Goal: Task Accomplishment & Management: Use online tool/utility

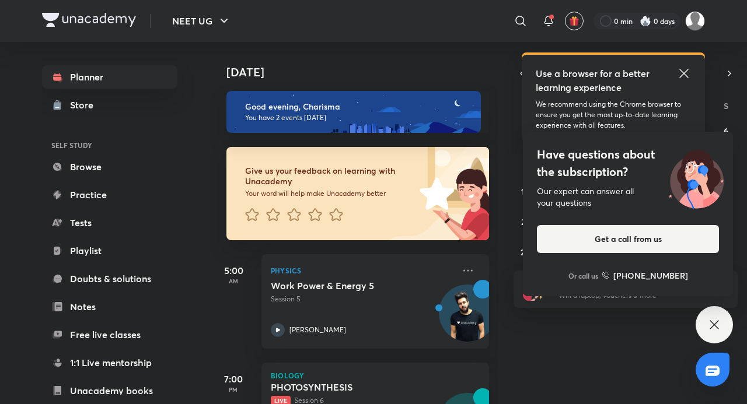
click at [604, 76] on icon at bounding box center [684, 73] width 14 height 14
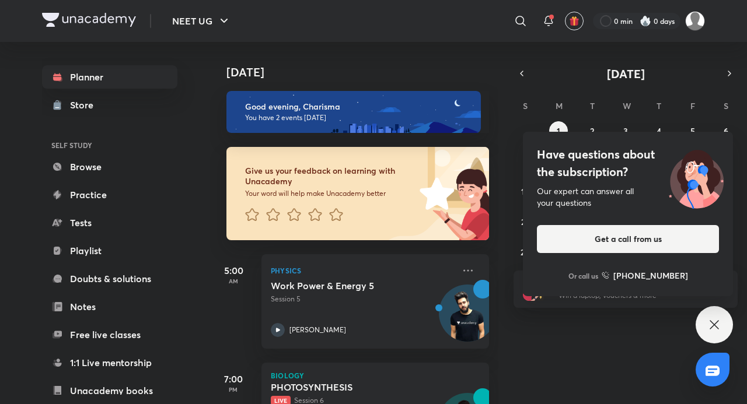
click at [604, 327] on icon at bounding box center [714, 325] width 14 height 14
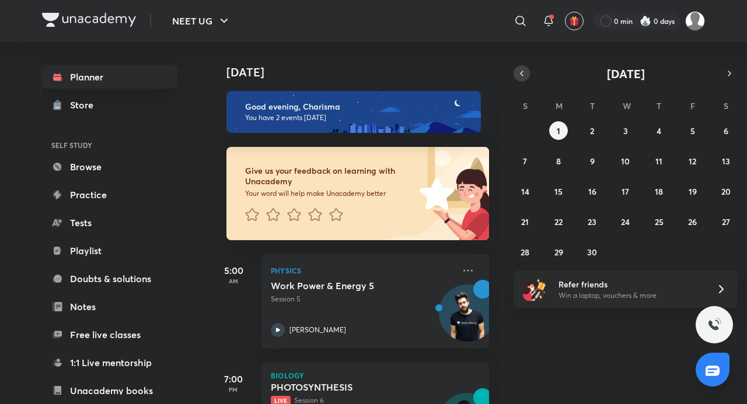
click at [519, 76] on icon "button" at bounding box center [521, 73] width 9 height 10
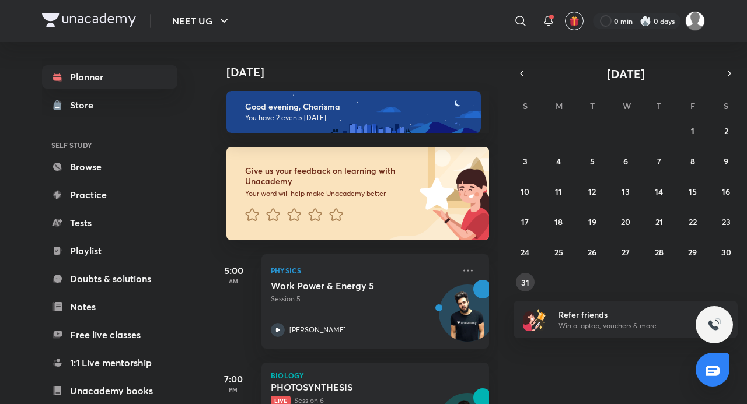
click at [530, 286] on button "31" at bounding box center [525, 282] width 19 height 19
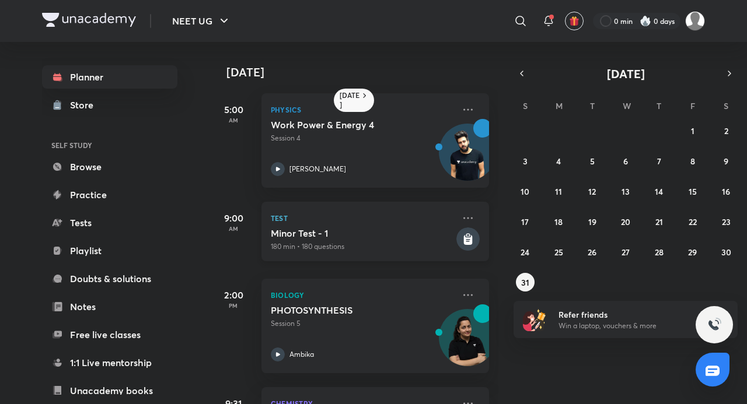
scroll to position [96, 0]
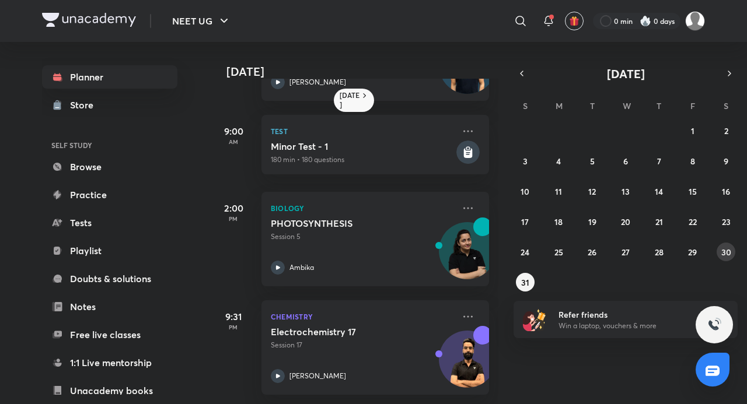
click at [604, 250] on button "30" at bounding box center [725, 252] width 19 height 19
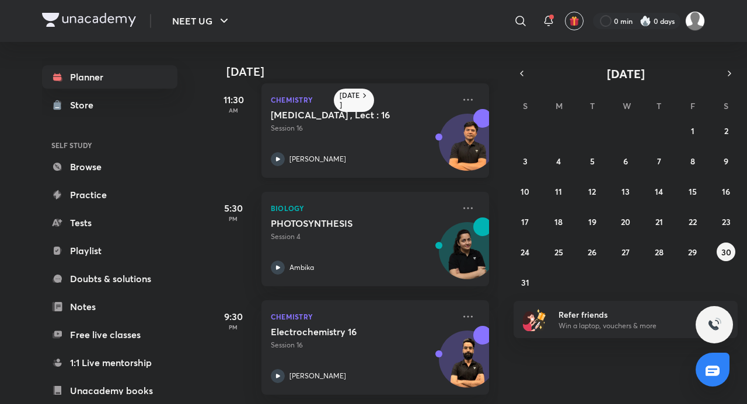
scroll to position [0, 0]
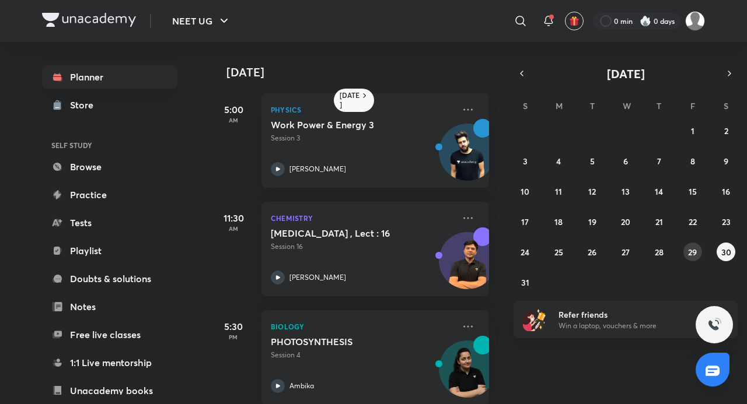
click at [604, 244] on button "29" at bounding box center [692, 252] width 19 height 19
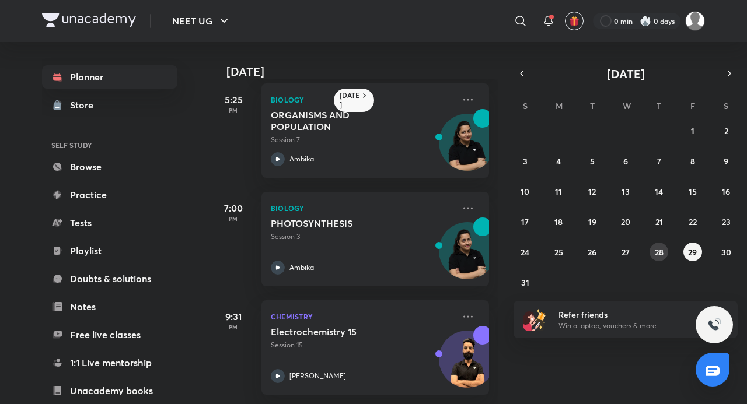
click at [604, 250] on abbr "28" at bounding box center [658, 252] width 9 height 11
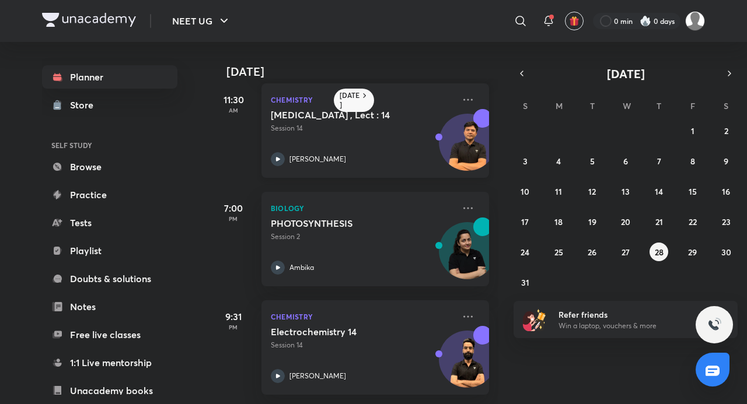
scroll to position [0, 0]
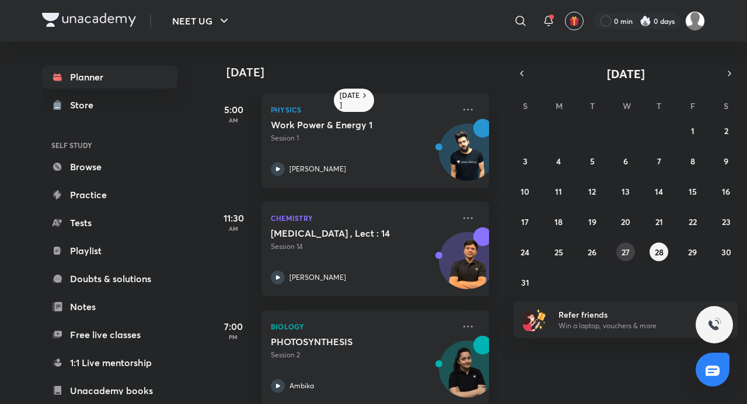
click at [604, 244] on button "27" at bounding box center [625, 252] width 19 height 19
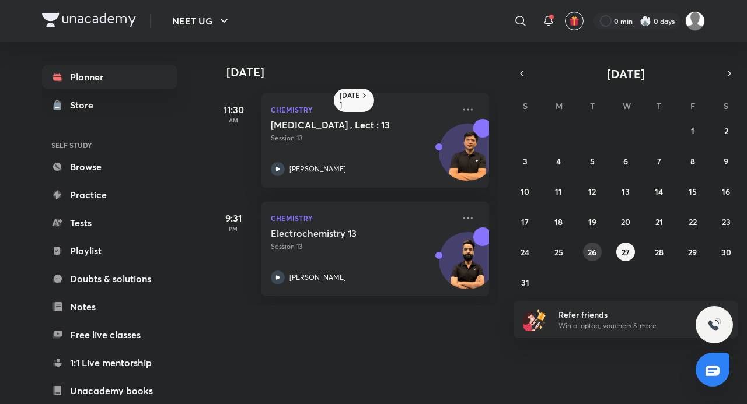
click at [596, 247] on abbr "26" at bounding box center [591, 252] width 9 height 11
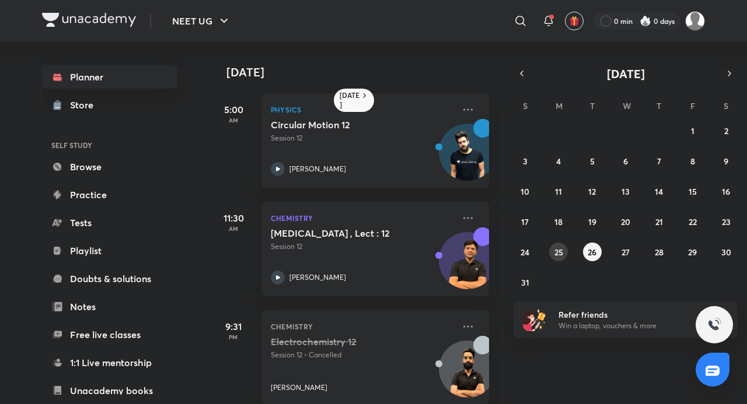
click at [558, 251] on abbr "25" at bounding box center [558, 252] width 9 height 11
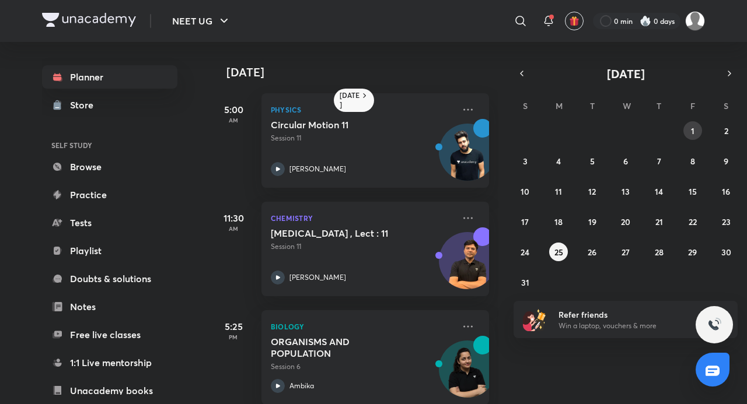
click at [604, 135] on button "1" at bounding box center [692, 130] width 19 height 19
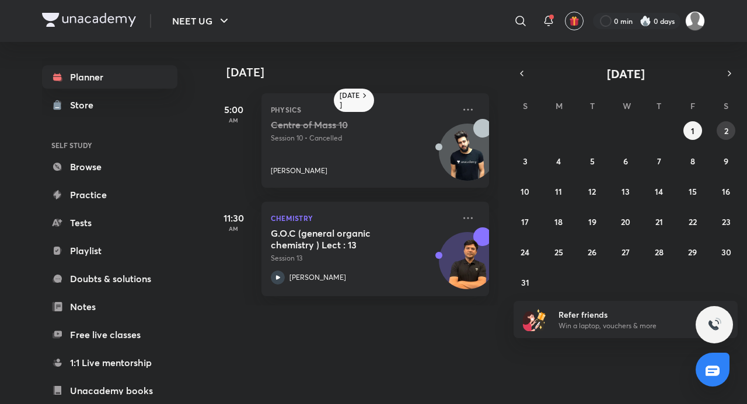
click at [604, 125] on button "2" at bounding box center [725, 130] width 19 height 19
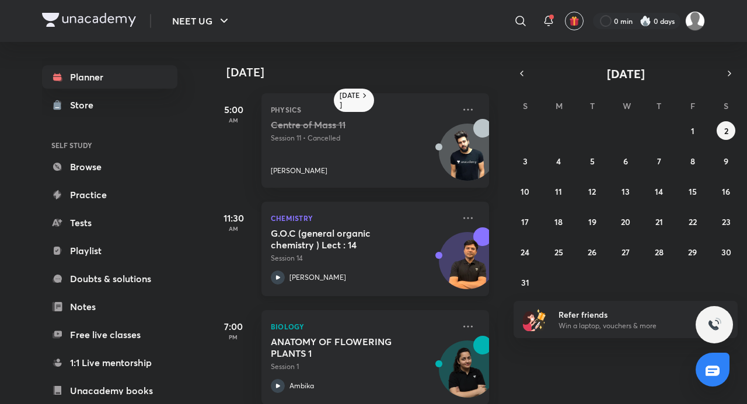
scroll to position [19, 0]
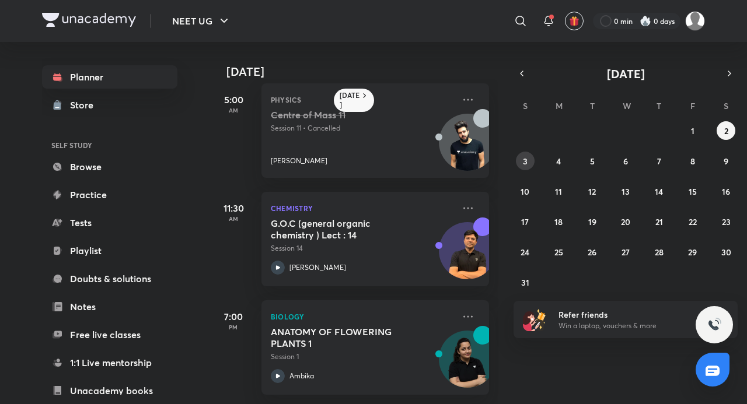
click at [525, 167] on button "3" at bounding box center [525, 161] width 19 height 19
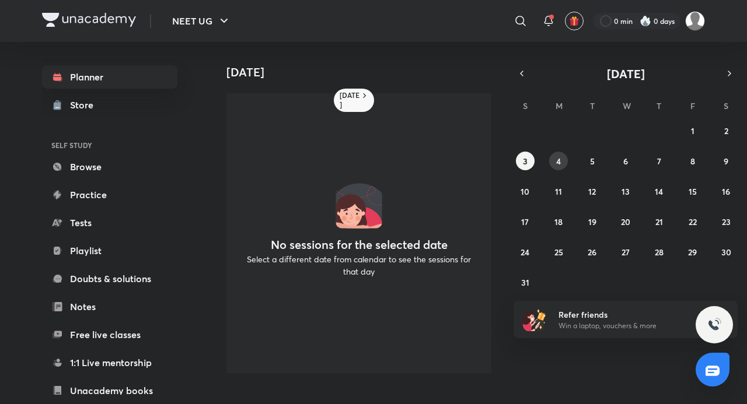
click at [559, 168] on button "4" at bounding box center [558, 161] width 19 height 19
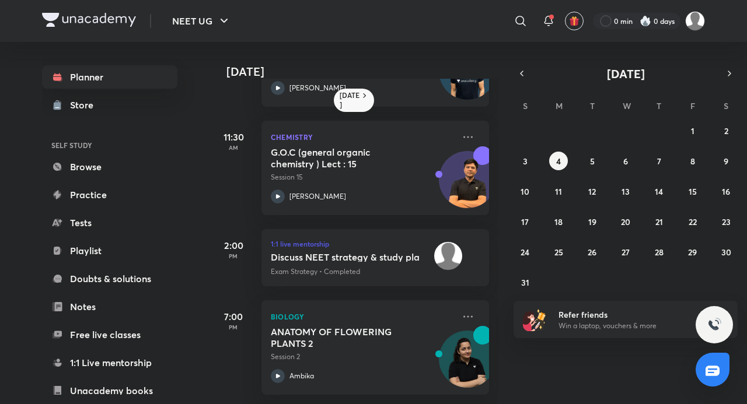
scroll to position [0, 0]
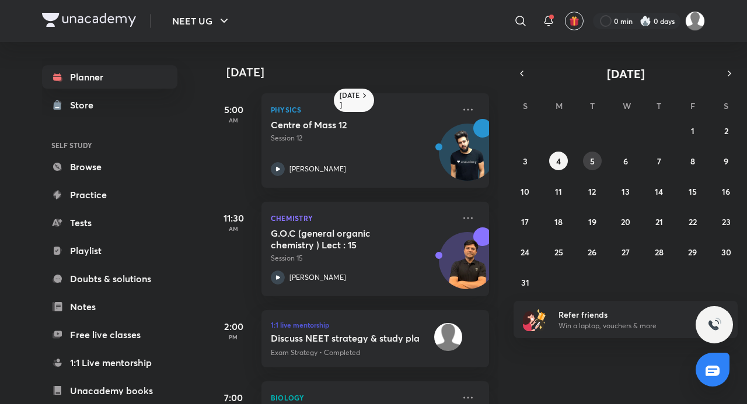
click at [588, 160] on button "5" at bounding box center [592, 161] width 19 height 19
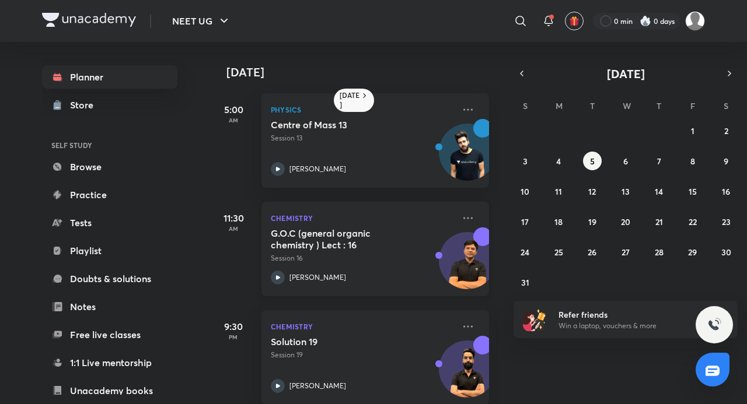
scroll to position [19, 0]
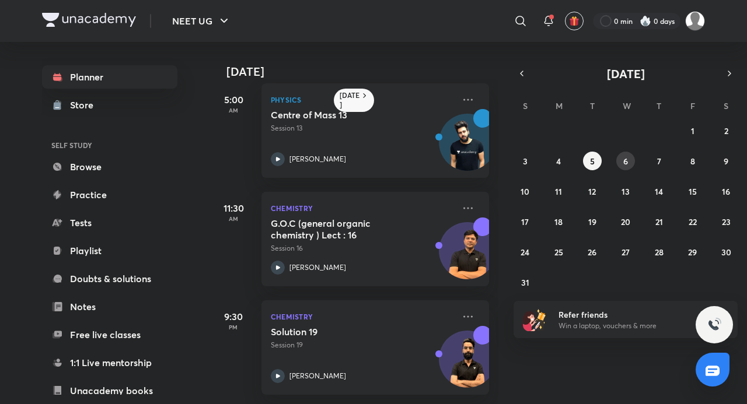
click at [604, 163] on abbr "6" at bounding box center [625, 161] width 5 height 11
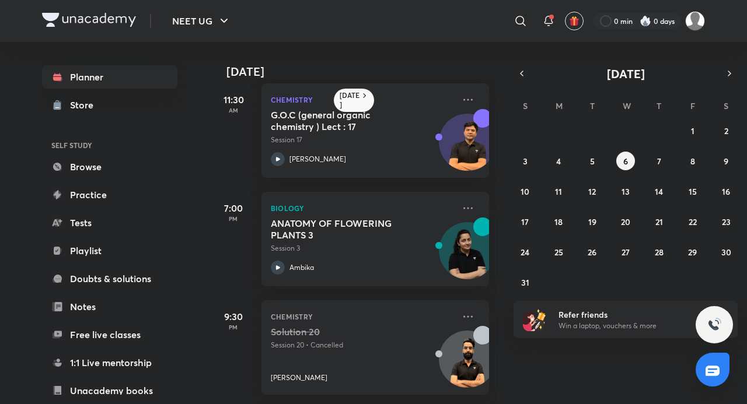
scroll to position [0, 0]
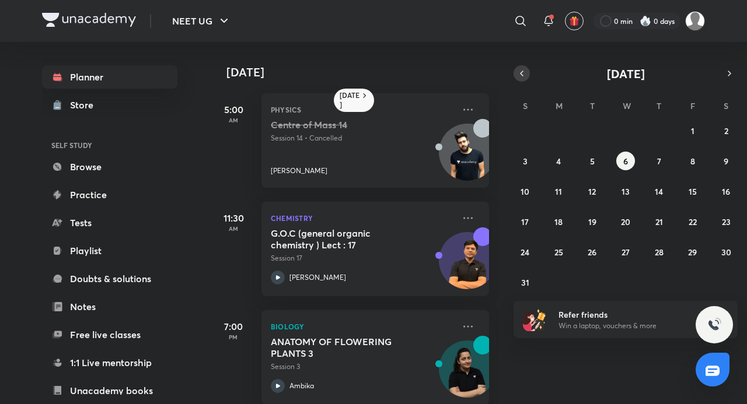
click at [520, 72] on icon "button" at bounding box center [521, 73] width 9 height 10
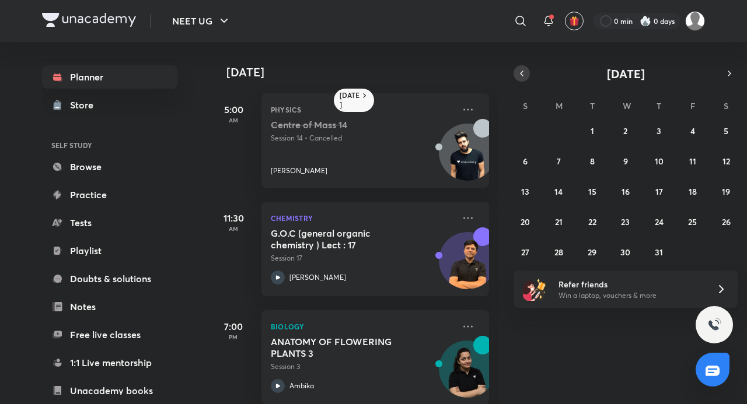
click at [520, 72] on icon "button" at bounding box center [521, 73] width 9 height 10
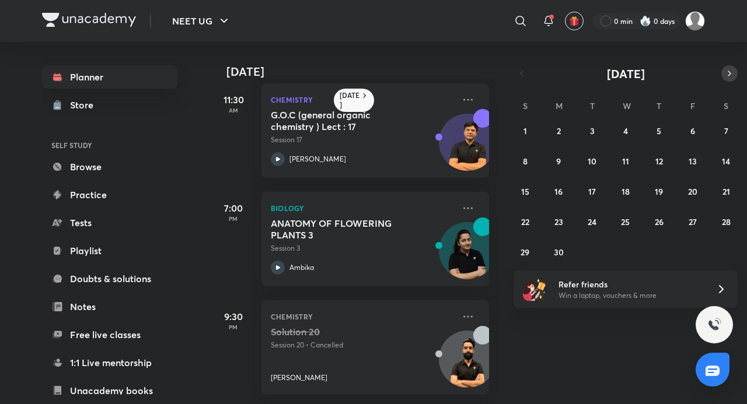
click at [604, 70] on icon "button" at bounding box center [728, 73] width 9 height 10
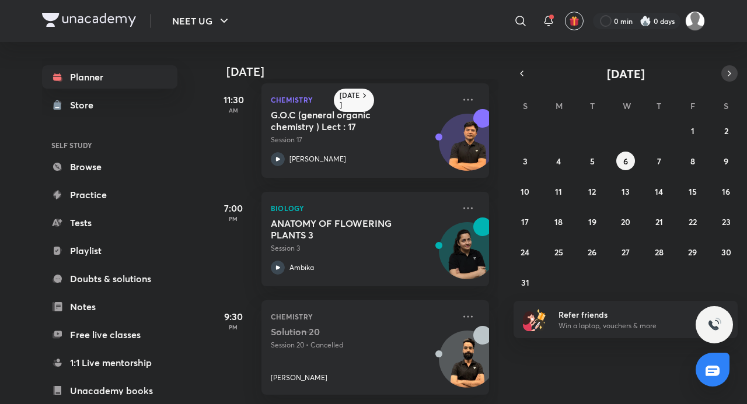
click at [604, 70] on icon "button" at bounding box center [728, 73] width 9 height 10
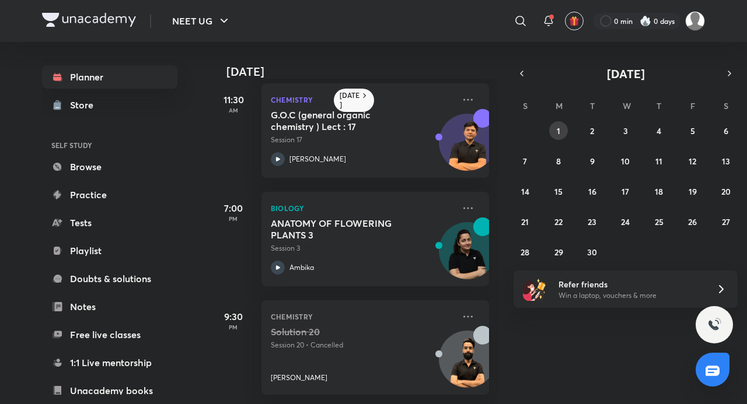
click at [554, 128] on button "1" at bounding box center [558, 130] width 19 height 19
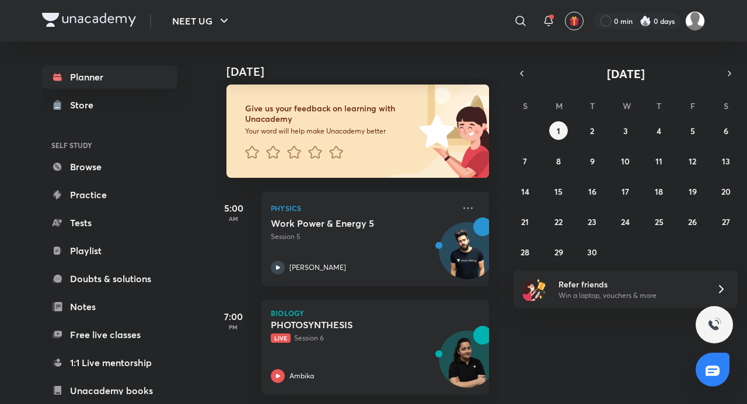
scroll to position [0, 0]
